Goal: Navigation & Orientation: Find specific page/section

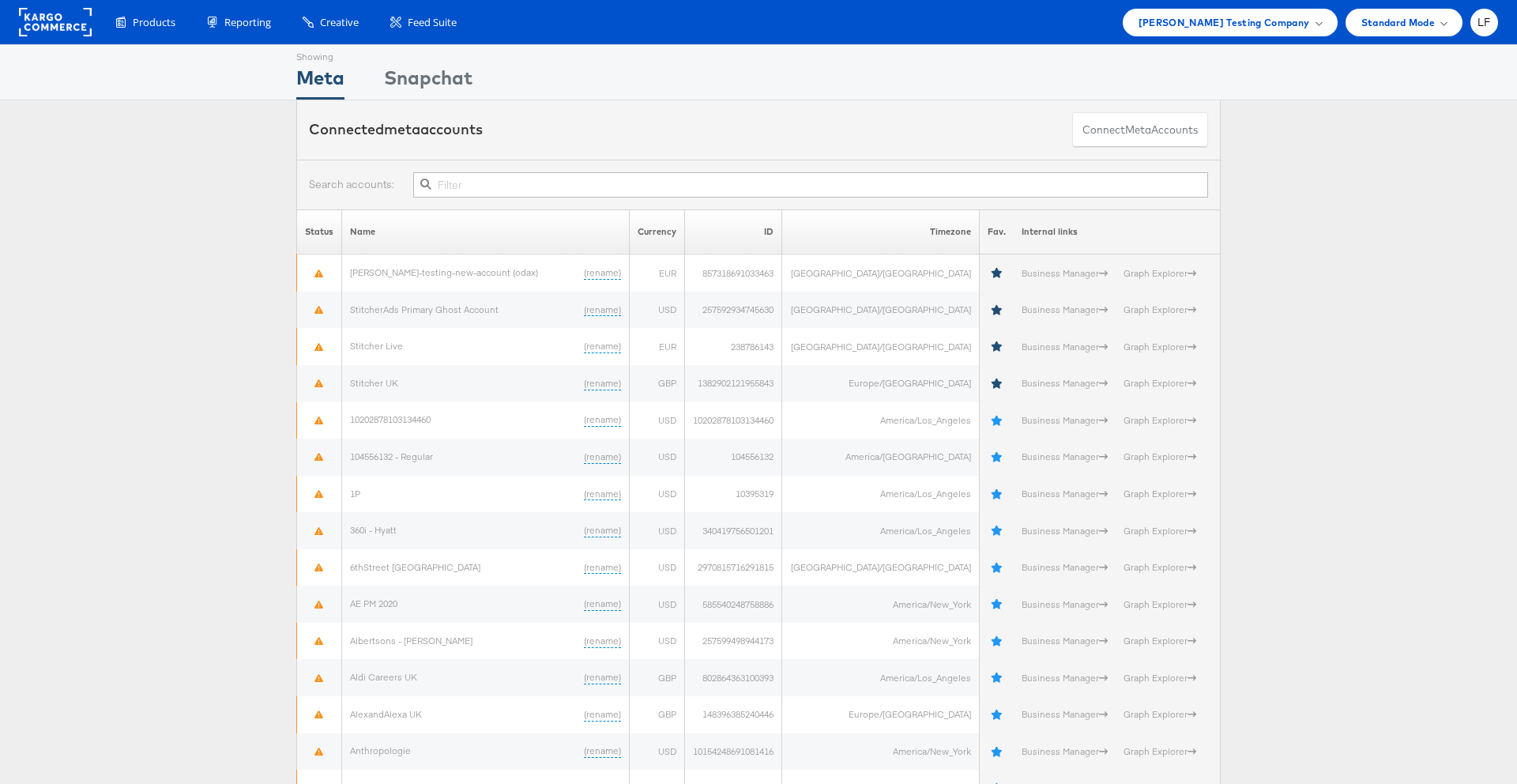
click at [337, 40] on div "Products Product Catalogs Enhance Your Product Catalog, Map Them to Publishers,…" at bounding box center [758, 22] width 1517 height 45
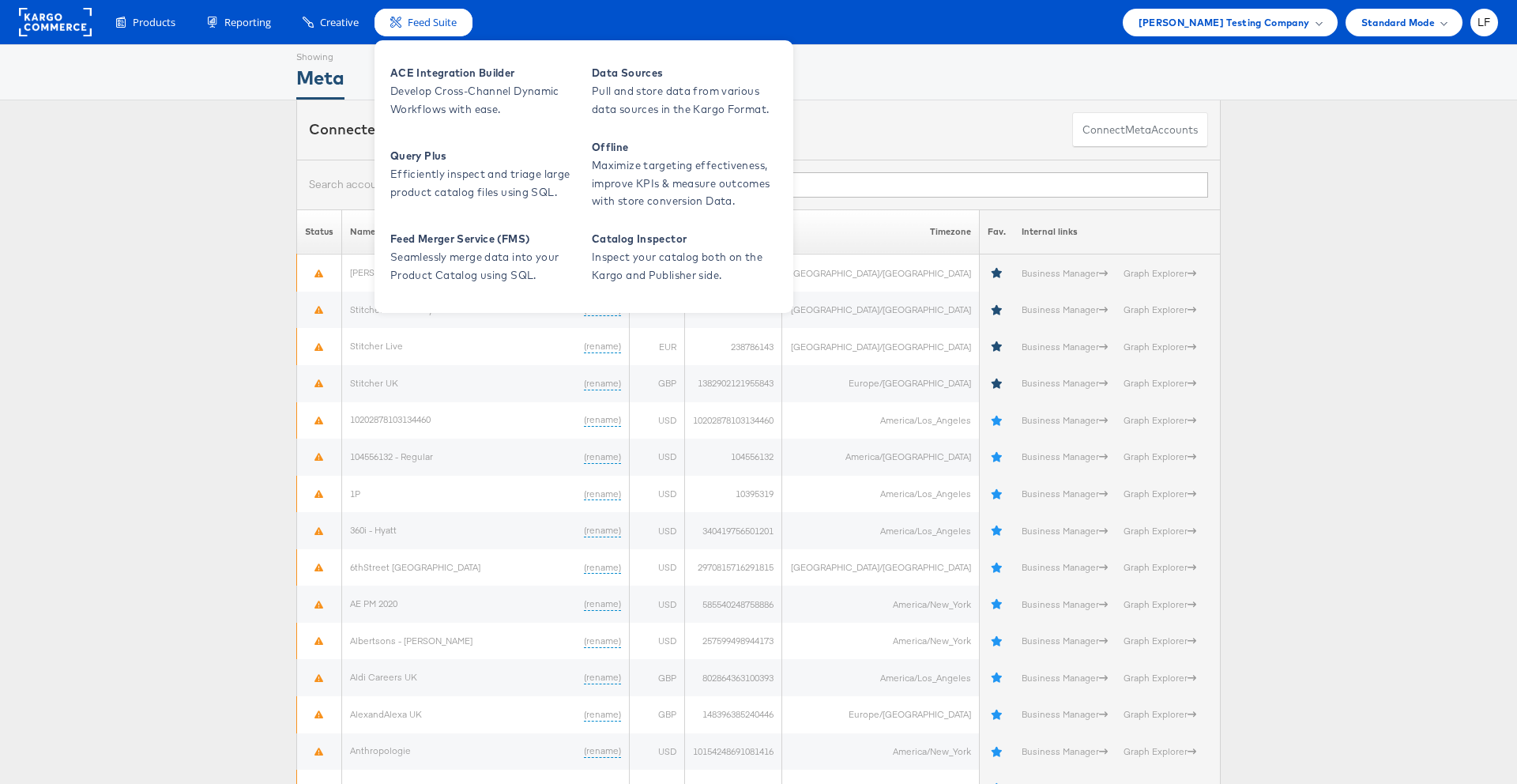
click at [454, 18] on span "Feed Suite" at bounding box center [432, 22] width 49 height 15
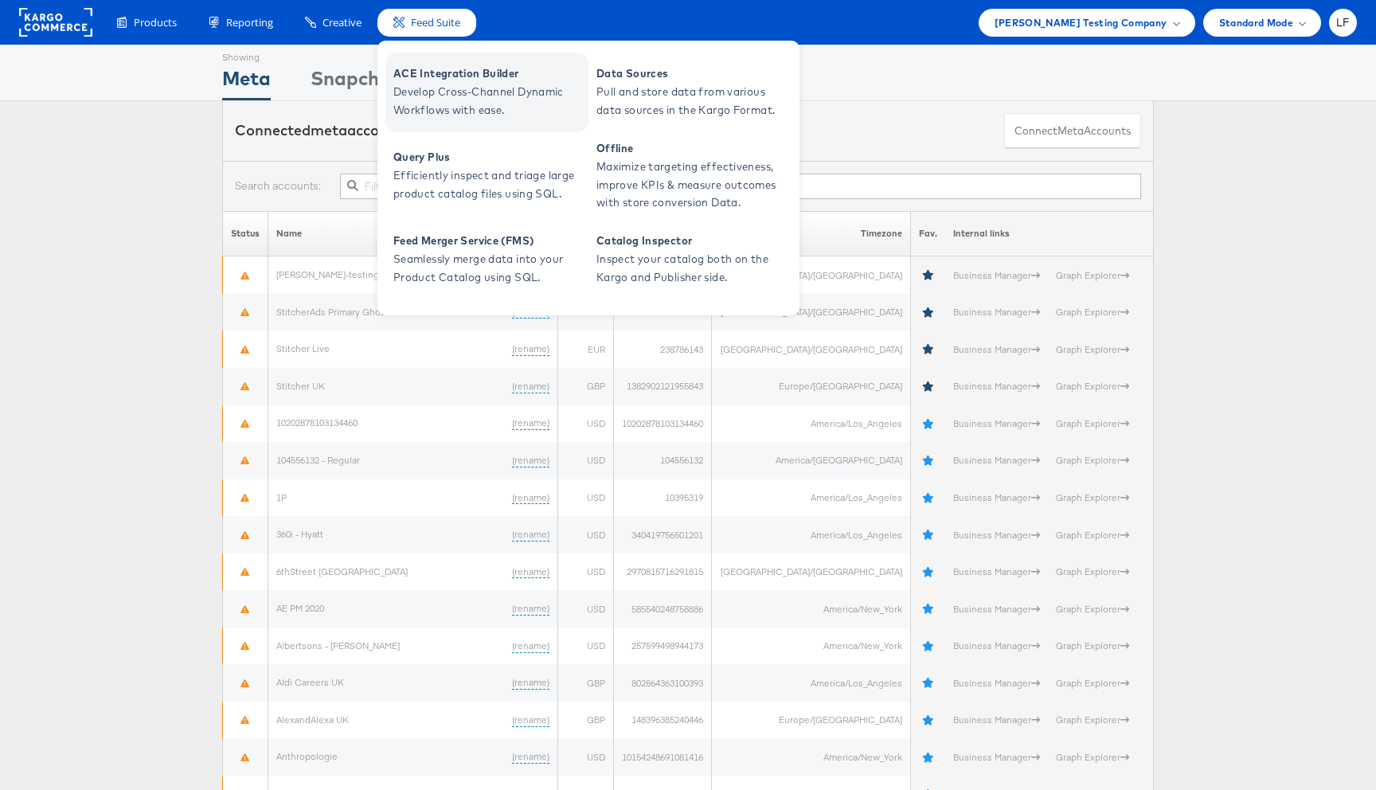
click at [440, 83] on span "Develop Cross-Channel Dynamic Workflows with ease." at bounding box center [488, 101] width 191 height 37
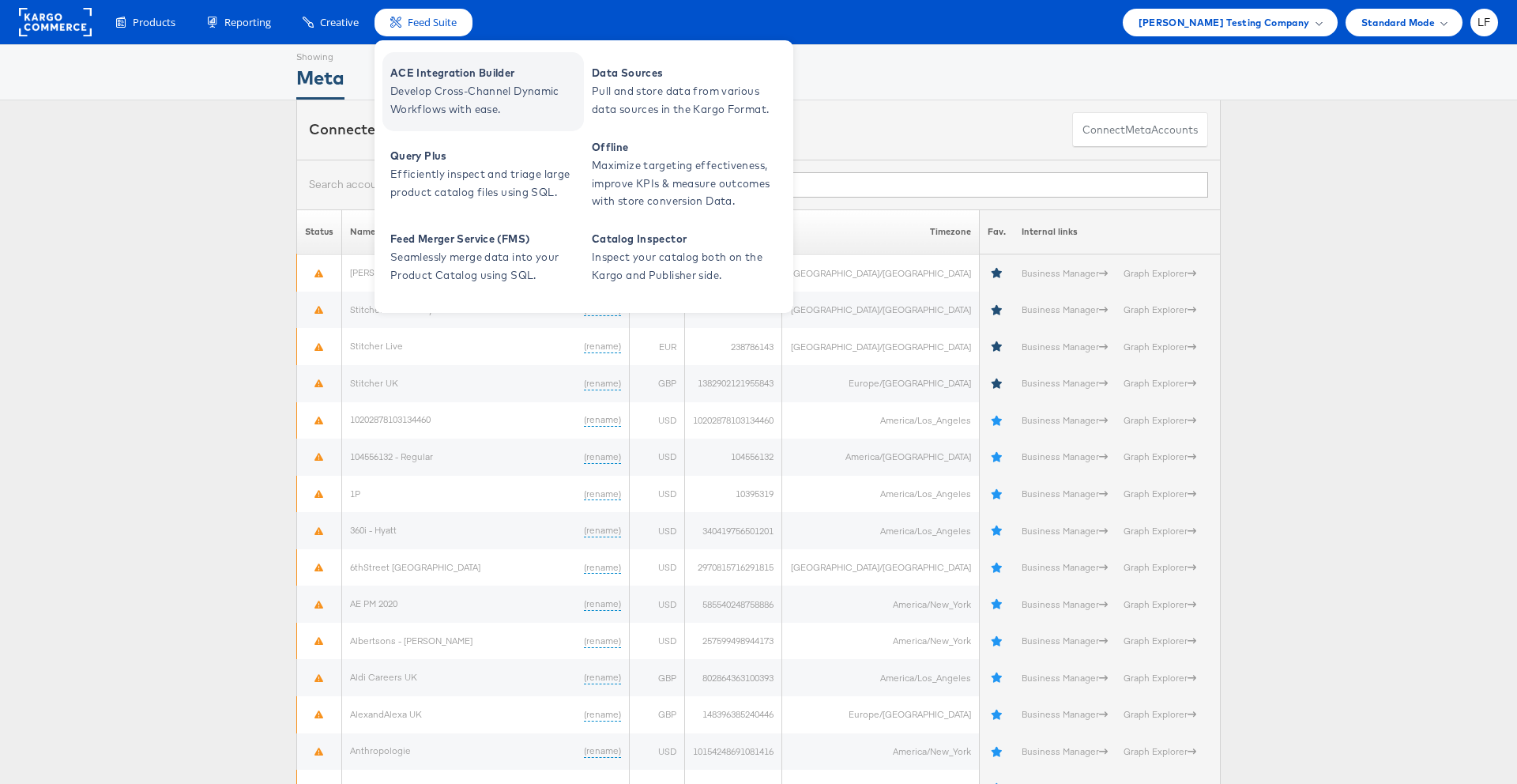
click at [446, 71] on span "ACE Integration Builder" at bounding box center [484, 72] width 190 height 18
click at [436, 106] on span "Develop Cross-Channel Dynamic Workflows with ease." at bounding box center [484, 100] width 190 height 37
